Goal: Task Accomplishment & Management: Complete application form

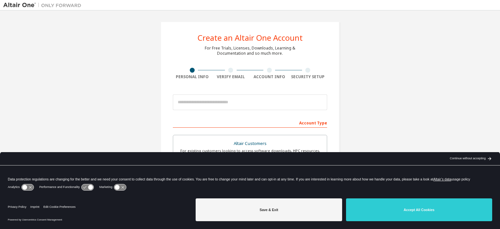
click at [475, 159] on div "Continue without accepting" at bounding box center [468, 158] width 36 height 5
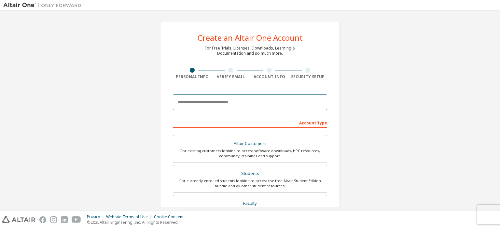
click at [248, 102] on input "email" at bounding box center [250, 102] width 154 height 16
type input "**********"
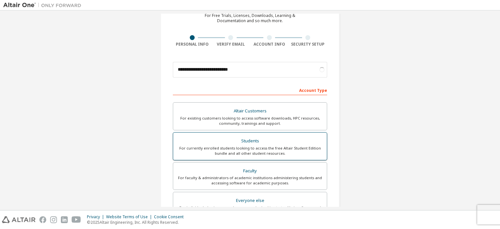
click at [260, 147] on div "For currently enrolled students looking to access the free Altair Student Editi…" at bounding box center [250, 151] width 146 height 10
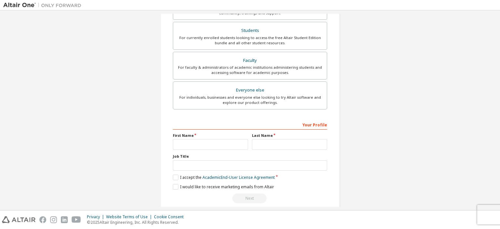
scroll to position [150, 0]
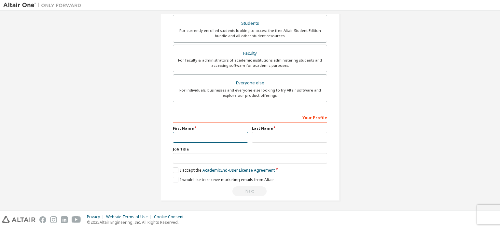
click at [187, 137] on input "text" at bounding box center [210, 137] width 75 height 11
type input "*****"
click at [279, 138] on input "text" at bounding box center [289, 137] width 75 height 11
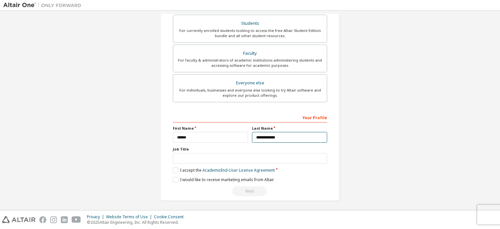
type input "**********"
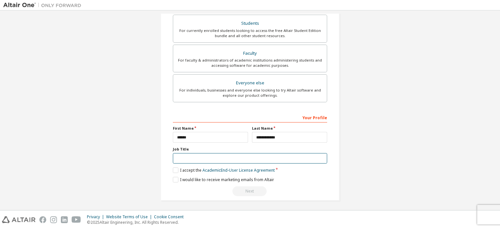
click at [229, 159] on input "text" at bounding box center [250, 158] width 154 height 11
click at [174, 169] on label "I accept the Academic End-User License Agreement" at bounding box center [224, 170] width 102 height 6
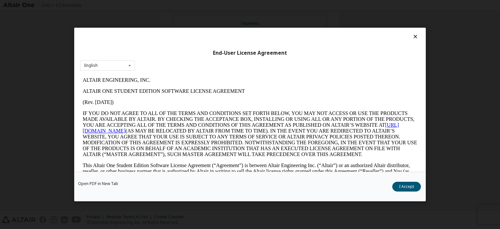
scroll to position [0, 0]
click at [409, 190] on button "I Accept" at bounding box center [406, 187] width 29 height 10
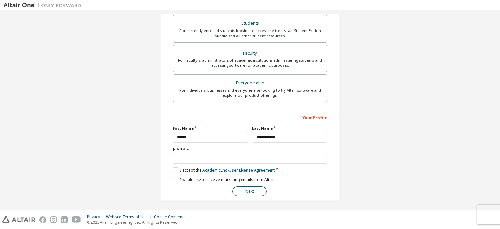
click at [253, 192] on button "Next" at bounding box center [249, 191] width 34 height 10
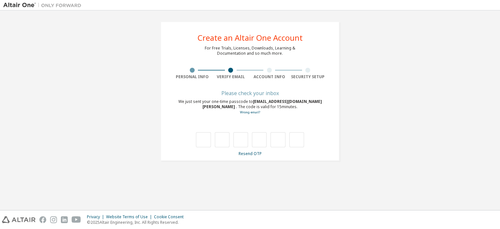
type input "*"
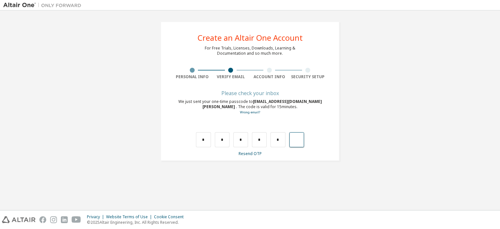
type input "*"
